Goal: Task Accomplishment & Management: Use online tool/utility

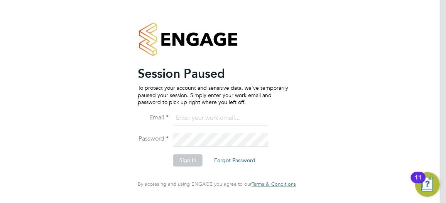
click at [226, 115] on input at bounding box center [220, 119] width 95 height 14
type input "[EMAIL_ADDRESS][PERSON_NAME][DOMAIN_NAME]"
click at [189, 164] on button "Sign In" at bounding box center [187, 161] width 29 height 12
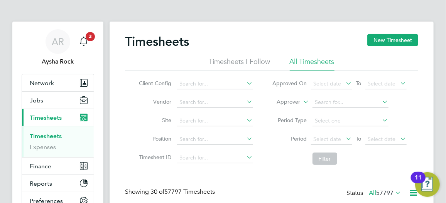
click at [52, 135] on link "Timesheets" at bounding box center [46, 136] width 32 height 7
click at [302, 101] on icon at bounding box center [302, 99] width 0 height 7
click at [287, 109] on li "Worker" at bounding box center [282, 111] width 38 height 10
click at [327, 102] on input at bounding box center [351, 102] width 76 height 11
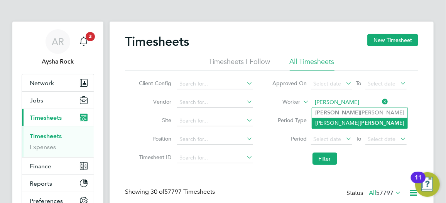
click at [360, 123] on b "Vivian" at bounding box center [382, 123] width 45 height 7
type input "Bradley Vivian"
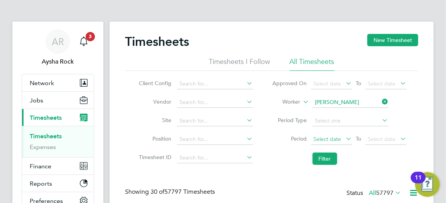
click at [336, 142] on span "Select date" at bounding box center [328, 139] width 28 height 7
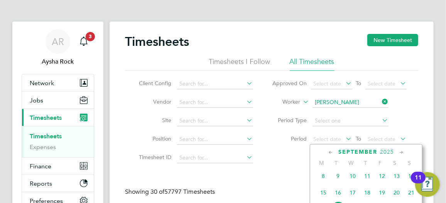
click at [325, 195] on span "15" at bounding box center [323, 193] width 15 height 15
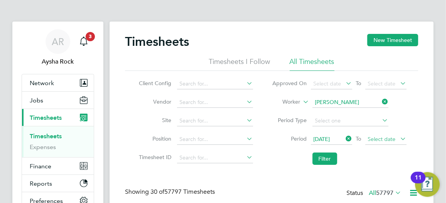
click at [376, 142] on span "Select date" at bounding box center [385, 140] width 41 height 10
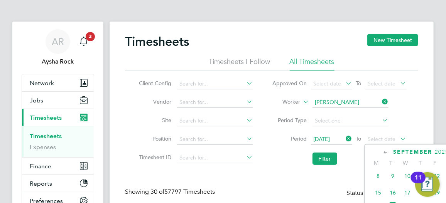
click at [438, 199] on span "19" at bounding box center [437, 193] width 15 height 15
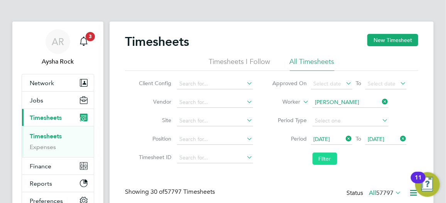
click at [325, 161] on button "Filter" at bounding box center [325, 159] width 25 height 12
